Goal: Navigation & Orientation: Find specific page/section

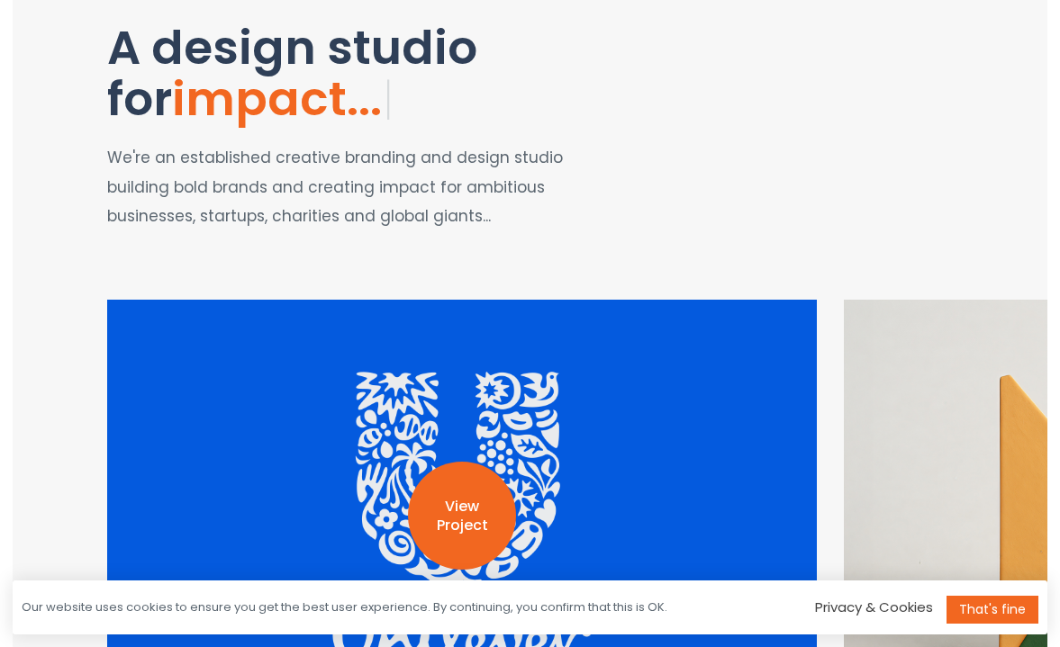
scroll to position [562, 0]
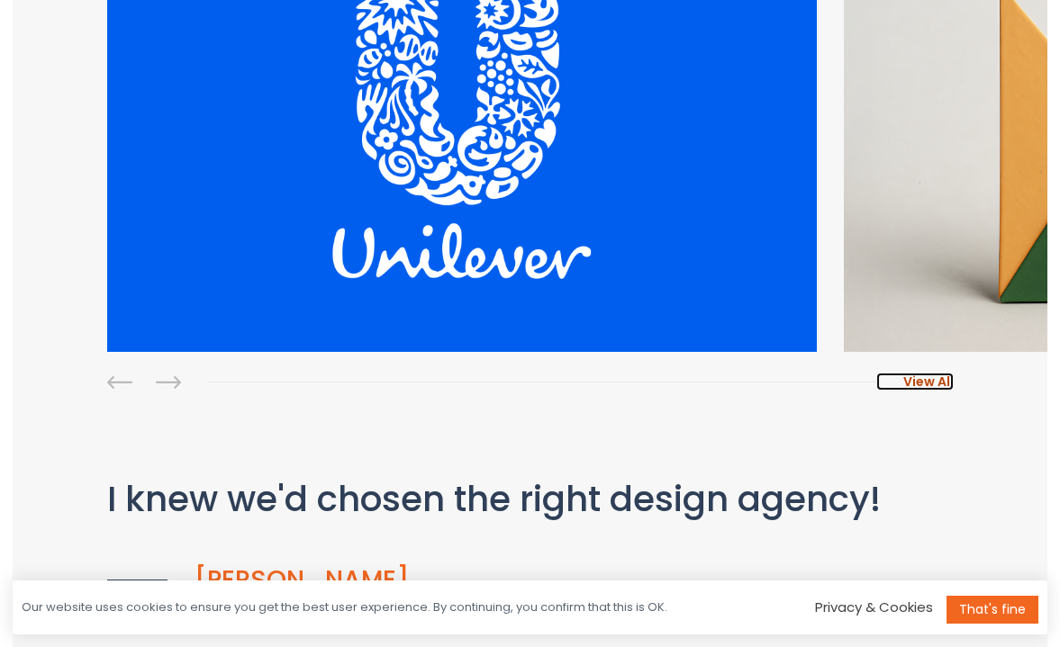
click at [939, 386] on span "View All" at bounding box center [928, 382] width 50 height 18
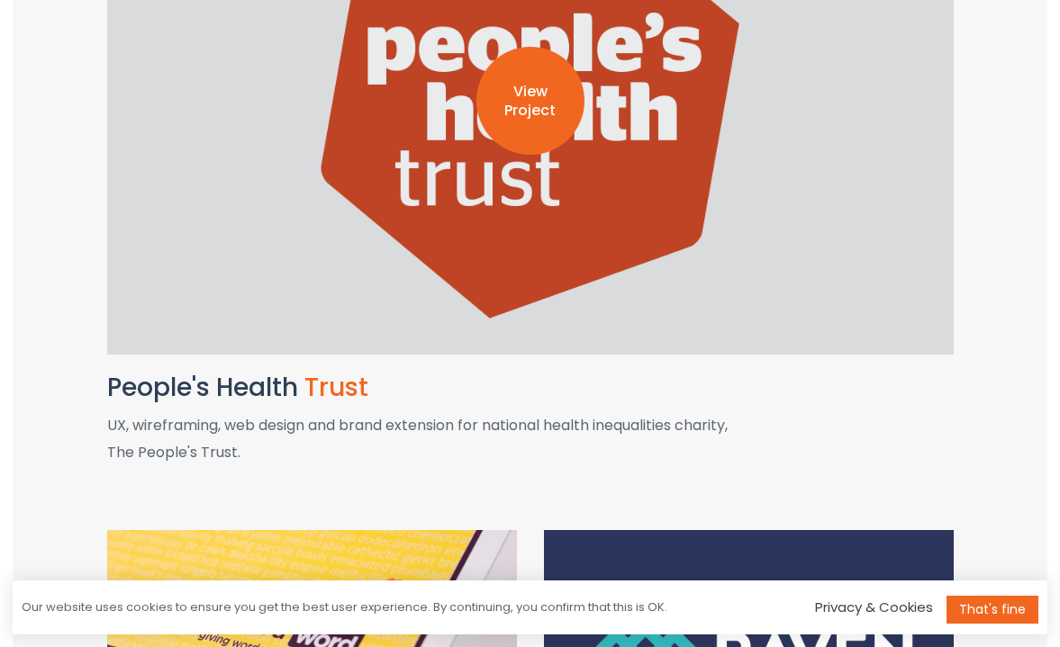
scroll to position [1610, 0]
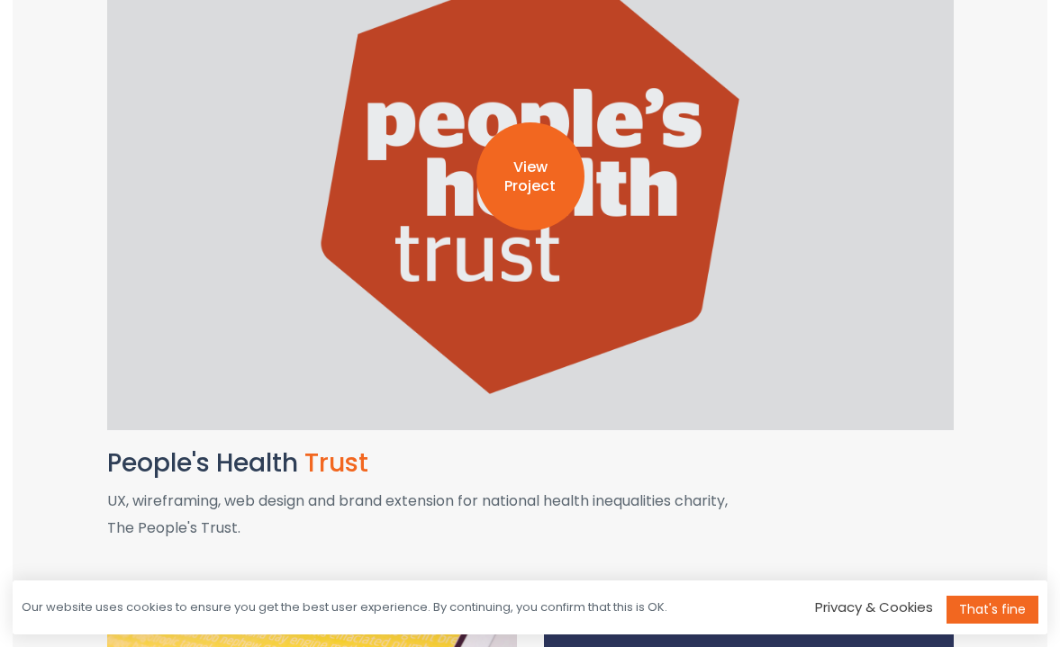
click at [785, 257] on div "View Project" at bounding box center [530, 177] width 846 height 508
